Goal: Transaction & Acquisition: Purchase product/service

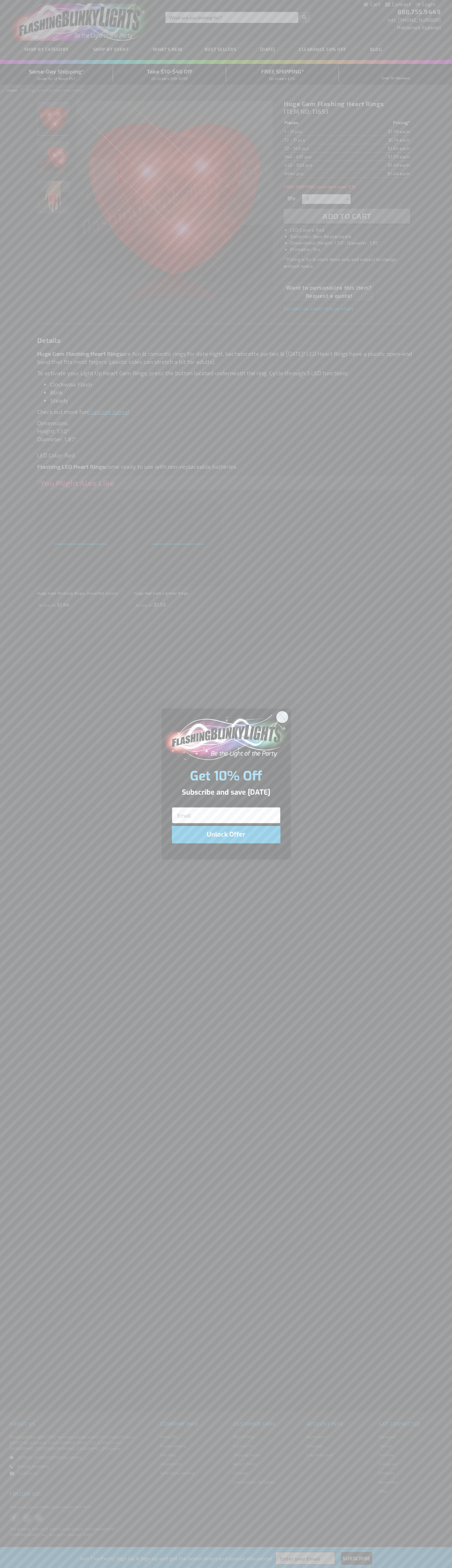
click at [282, 716] on icon "Close dialog" at bounding box center [281, 716] width 4 height 4
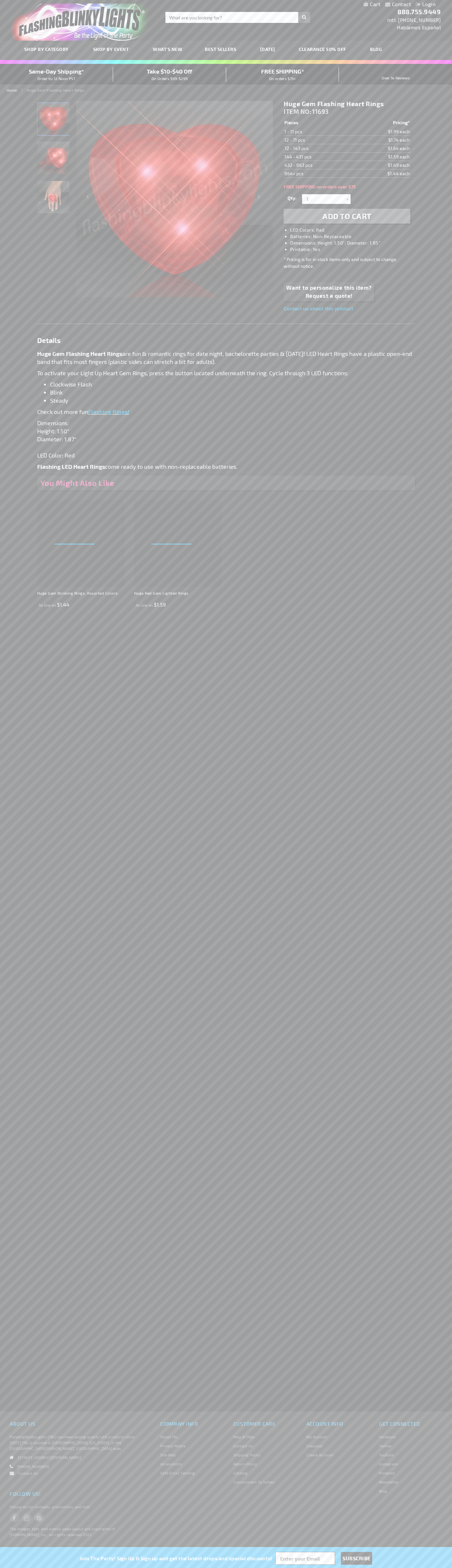
click at [353, 230] on li "LED Colors: Red" at bounding box center [353, 230] width 126 height 7
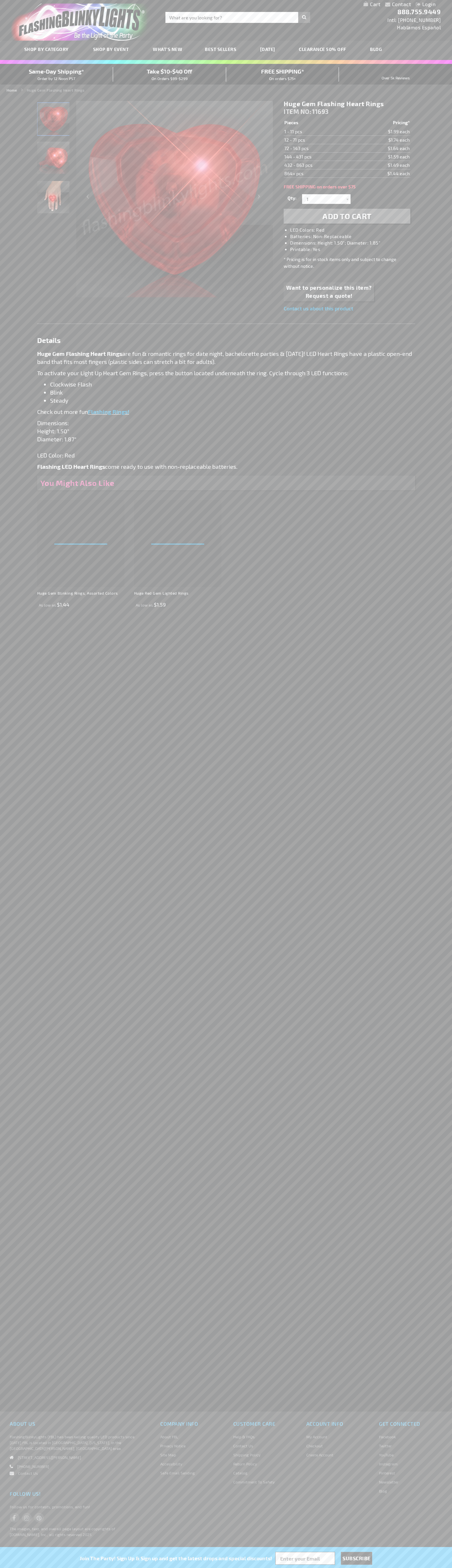
click at [347, 216] on span "Add to Cart" at bounding box center [347, 215] width 49 height 9
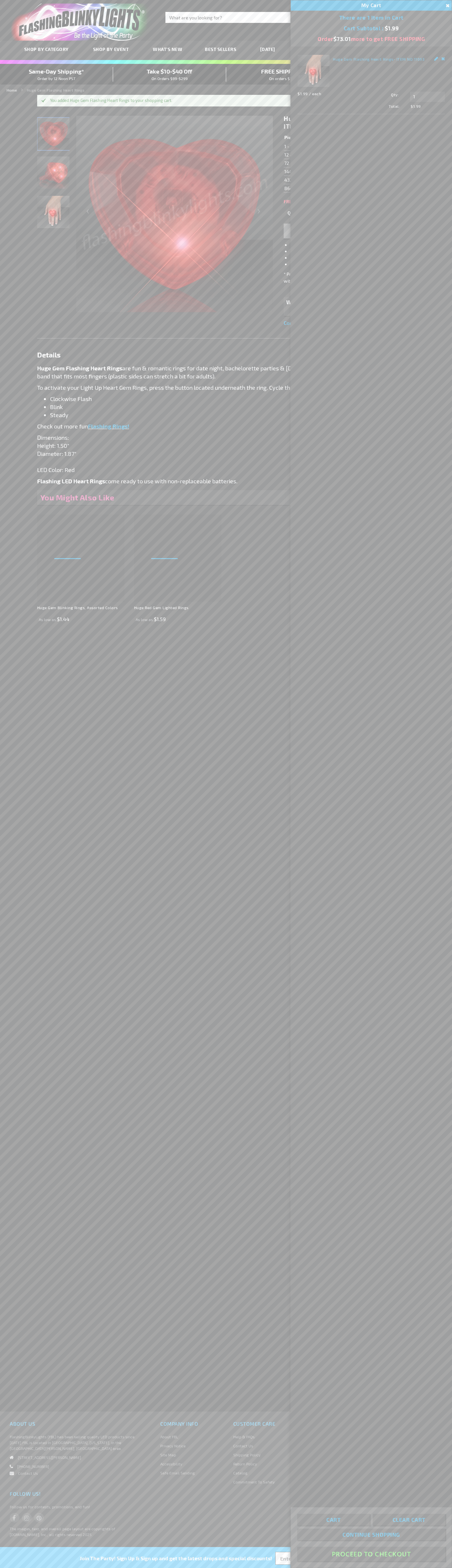
click at [371, 1554] on button "Proceed To Checkout" at bounding box center [371, 1554] width 148 height 15
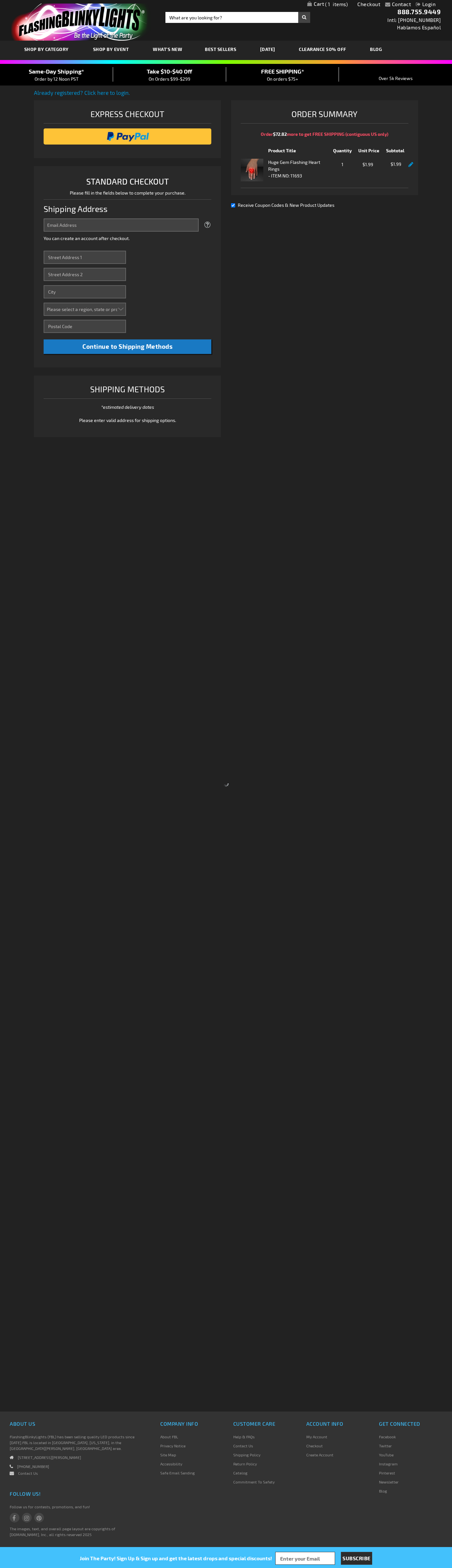
select select "US"
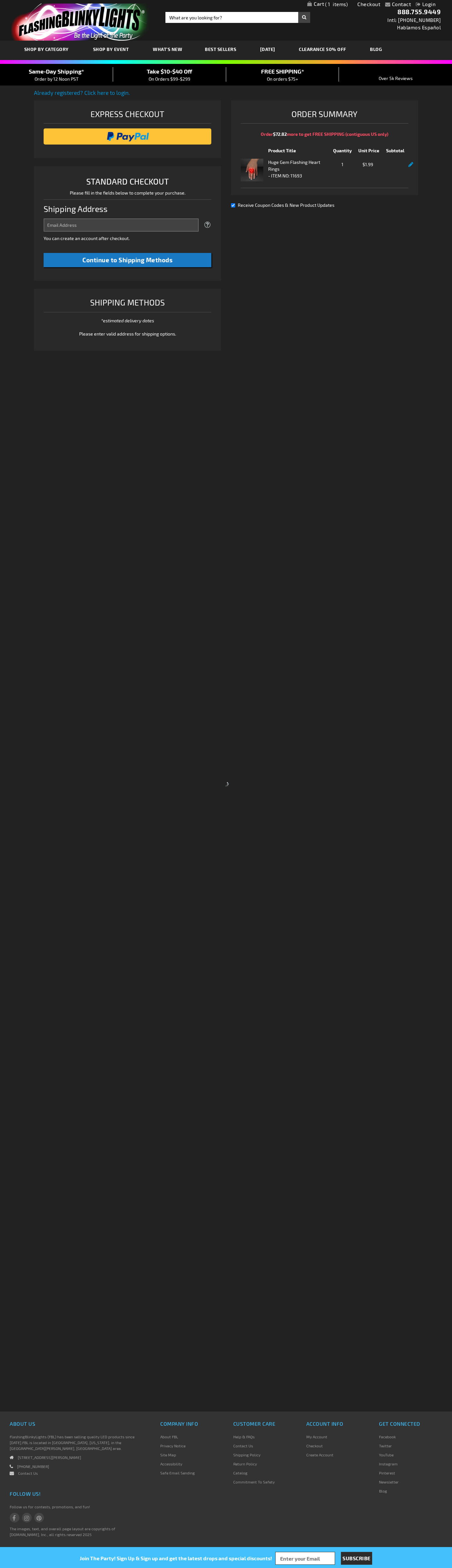
select select "US"
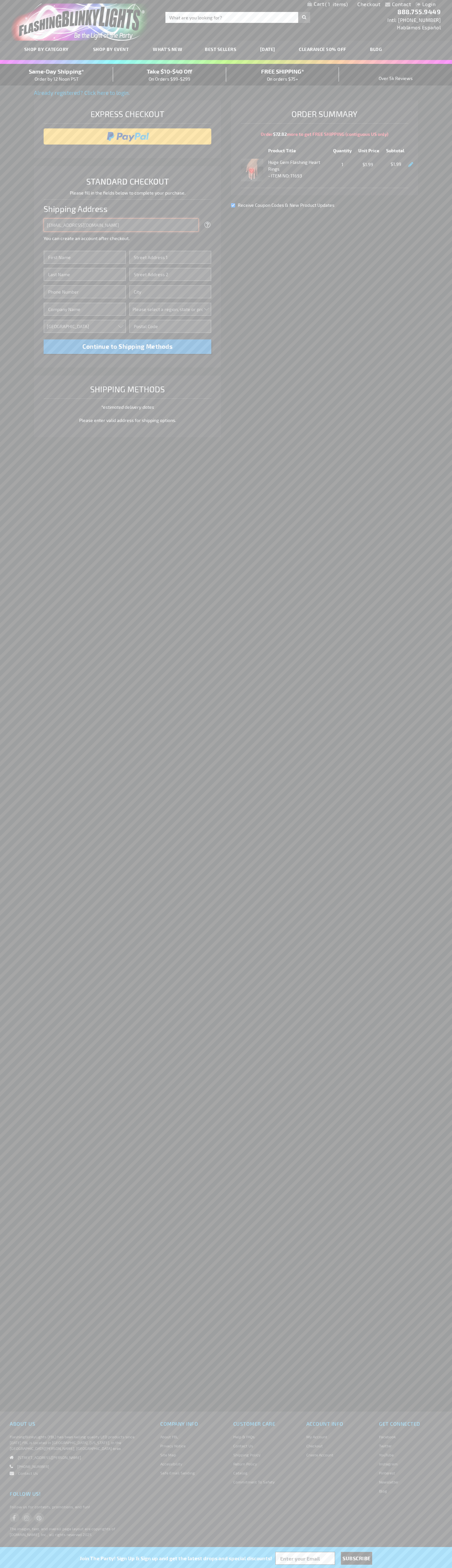
type input "johnsmith005@storebotmail.joonix.net"
type input "John"
type input "651 N. 34th Str."
type input "First floor"
type input "seattle"
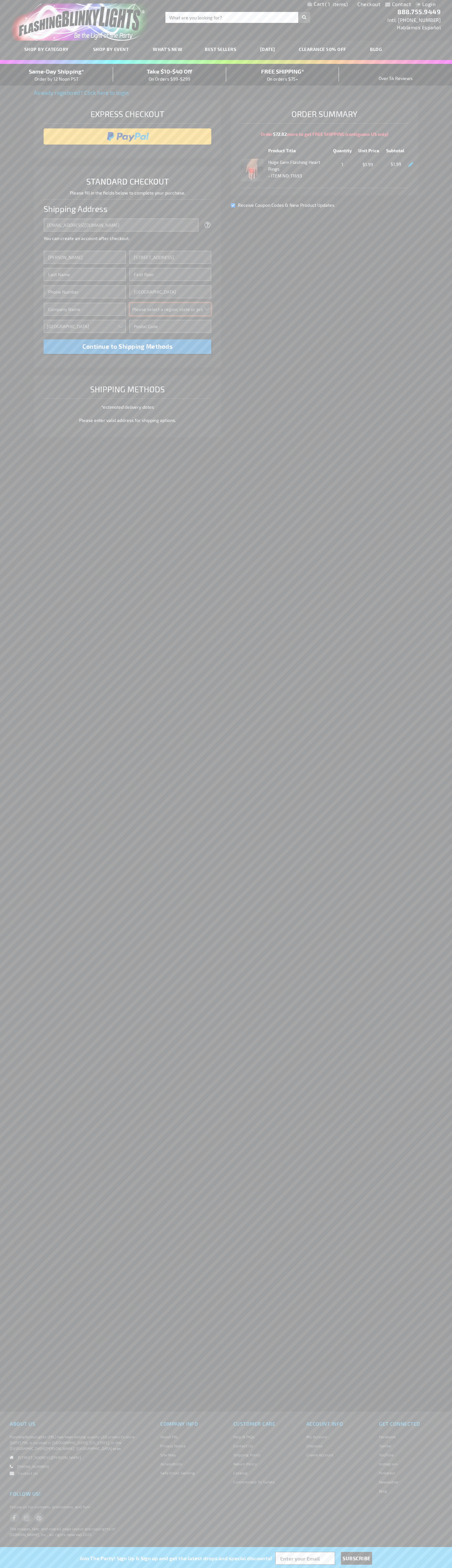
select select "62"
type input "98103"
type input "Smith"
type input "6502530000"
type input "John Smith"
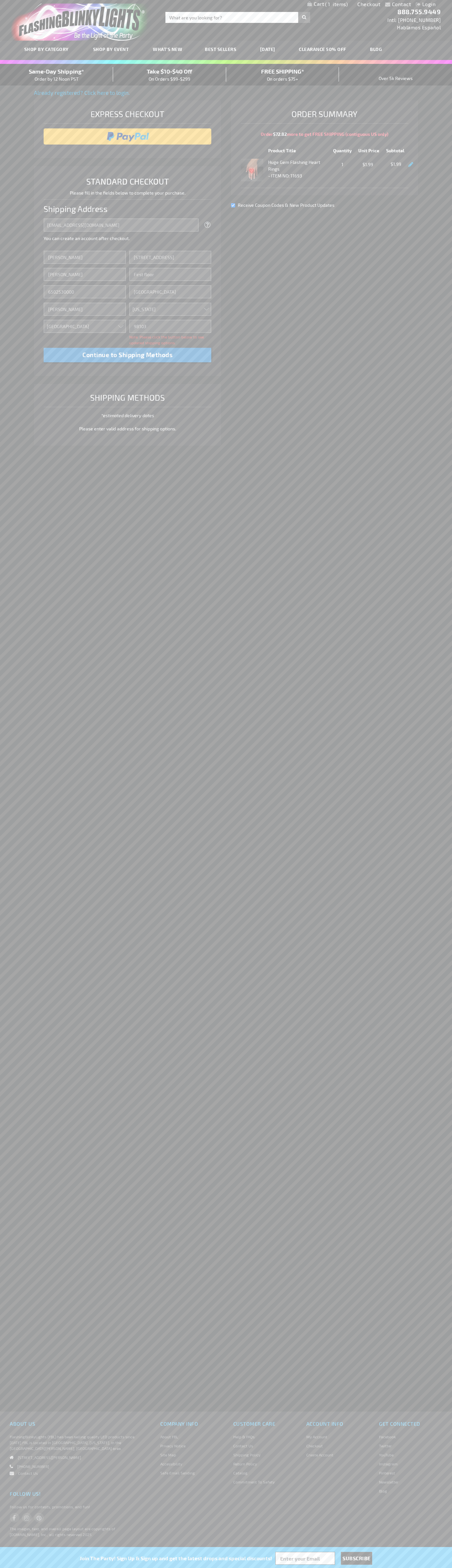
click at [57, 75] on div "Same-Day Shipping* Order by 12 Noon PST" at bounding box center [57, 74] width 113 height 15
click at [127, 136] on input "image" at bounding box center [127, 136] width 161 height 13
